Goal: Check status: Check status

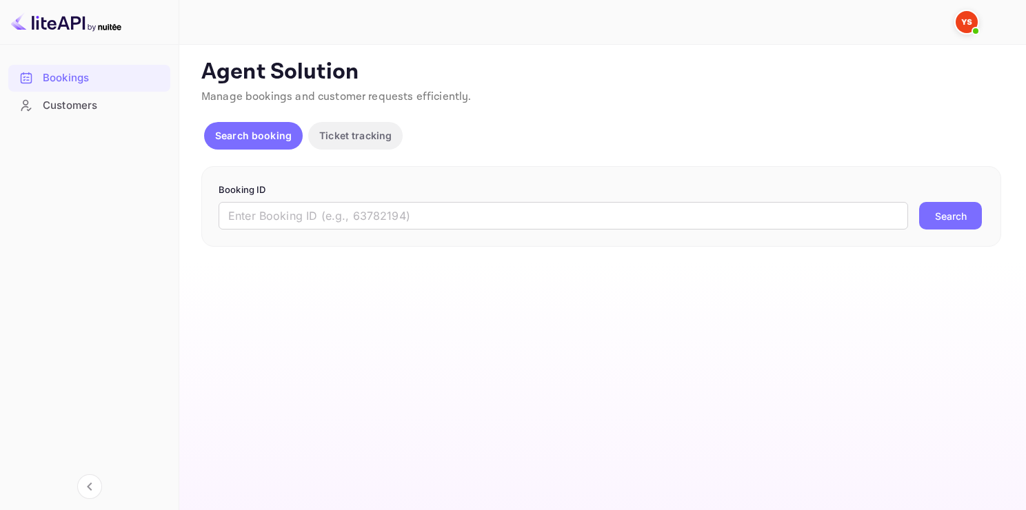
click at [105, 332] on div "Bookings Customers" at bounding box center [89, 275] width 179 height 433
click at [803, 205] on input "text" at bounding box center [564, 216] width 690 height 28
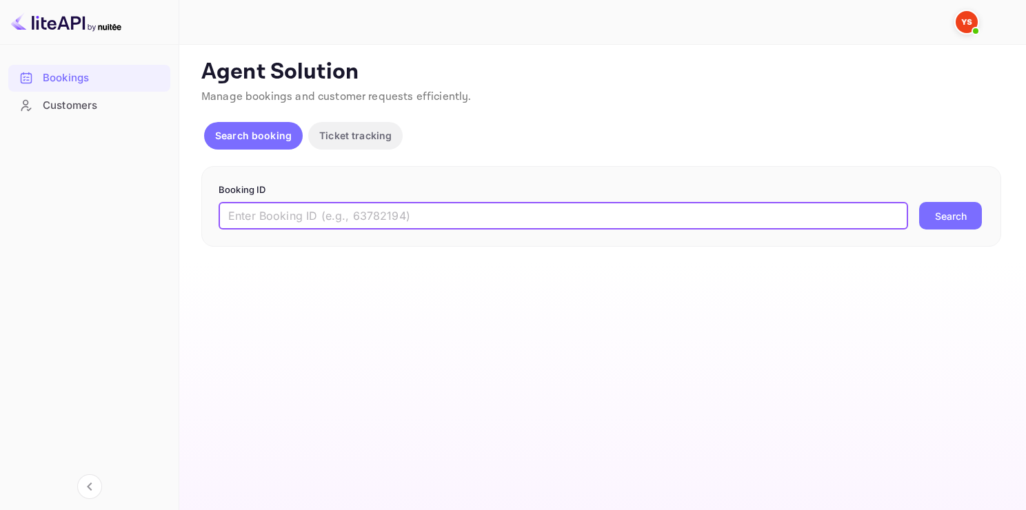
paste input "9524157"
type input "9524157"
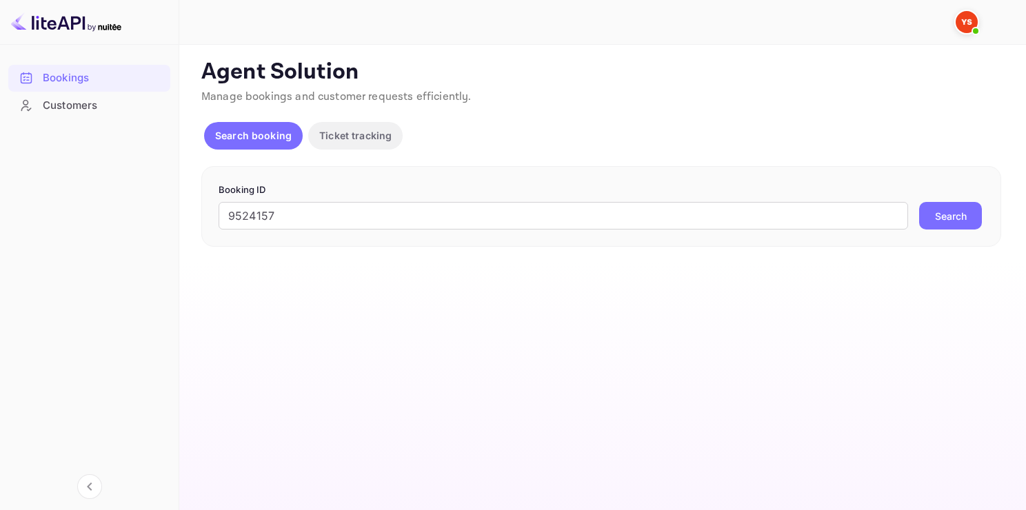
click at [941, 218] on button "Search" at bounding box center [950, 216] width 63 height 28
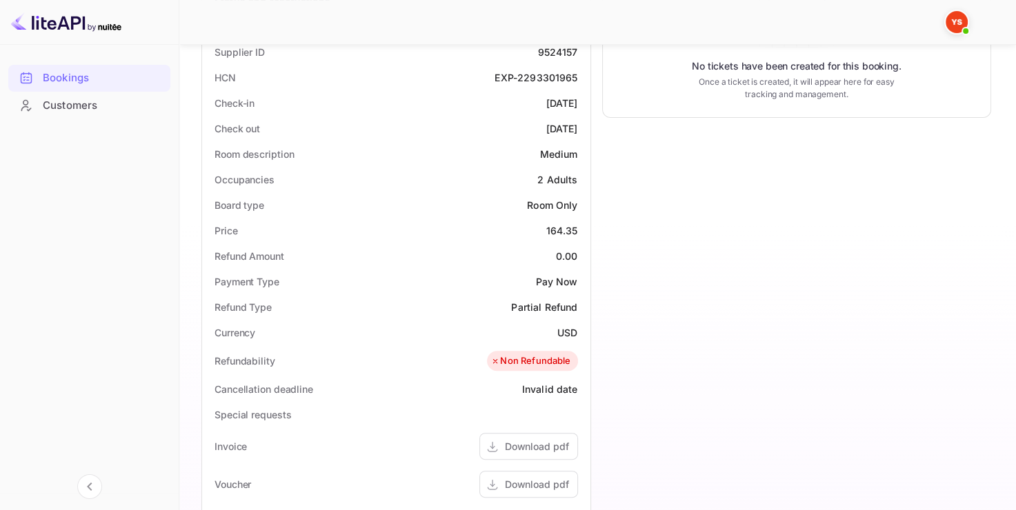
scroll to position [345, 0]
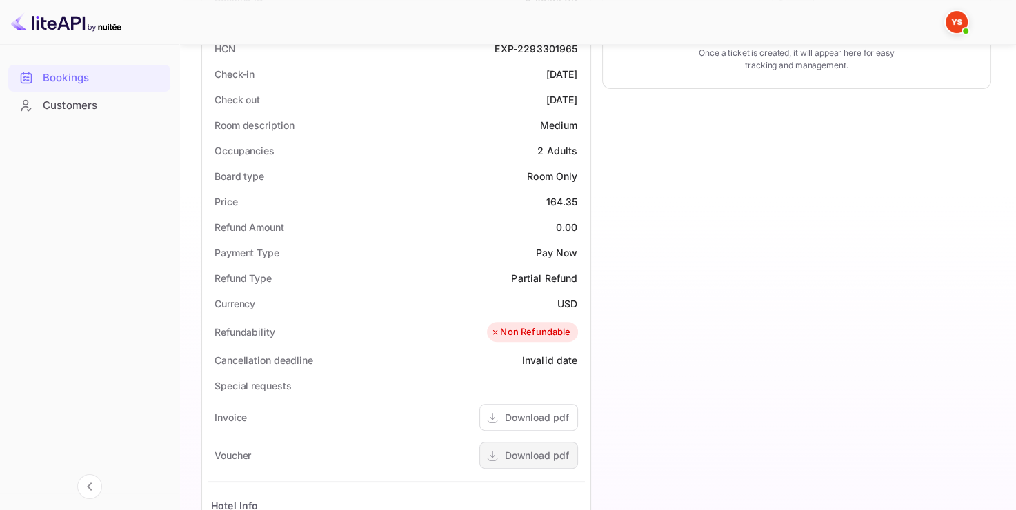
click at [532, 460] on div "Download pdf" at bounding box center [537, 455] width 64 height 14
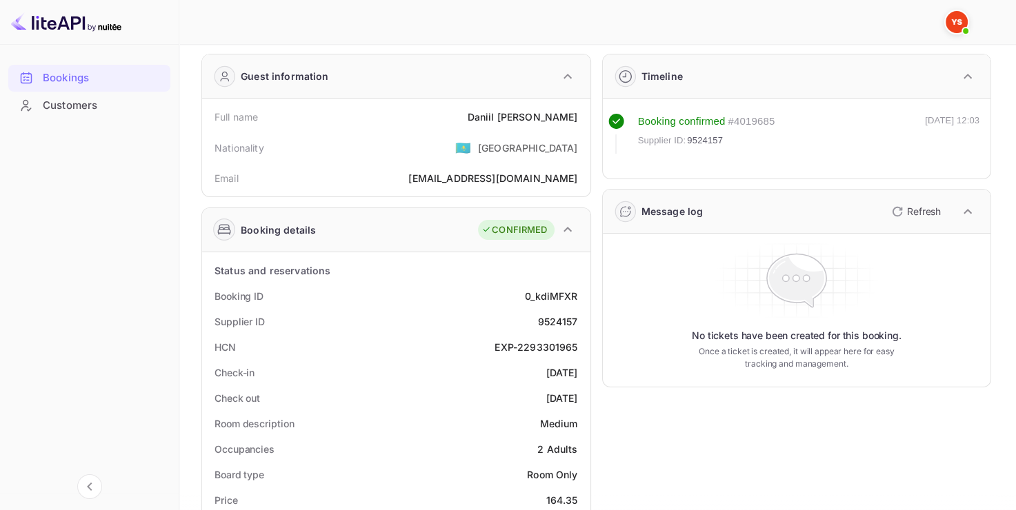
scroll to position [0, 0]
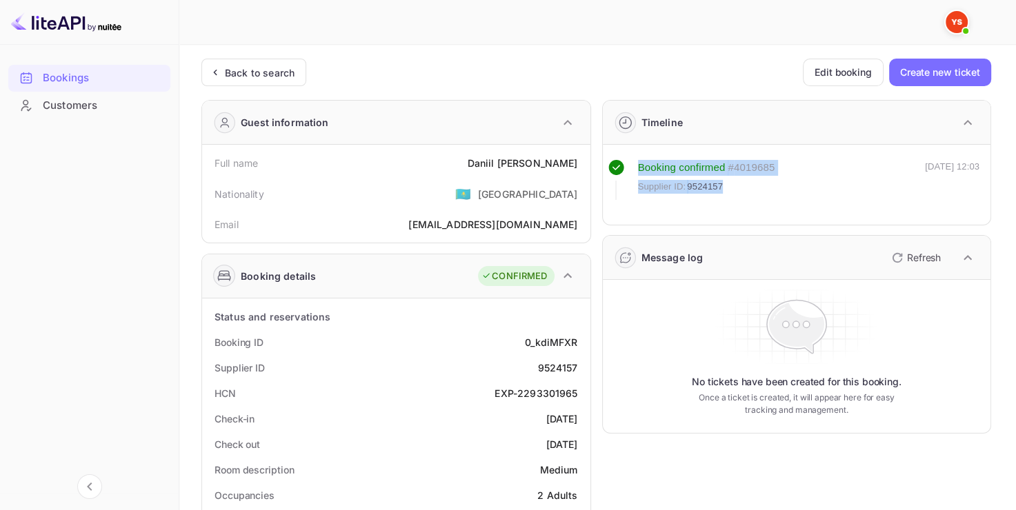
drag, startPoint x: 633, startPoint y: 165, endPoint x: 745, endPoint y: 188, distance: 114.0
click at [746, 188] on div "Booking confirmed # 4019685 Supplier ID: 9524157" at bounding box center [691, 180] width 167 height 40
copy div "Booking confirmed # 4019685 Supplier ID: 9524157"
